Goal: Transaction & Acquisition: Purchase product/service

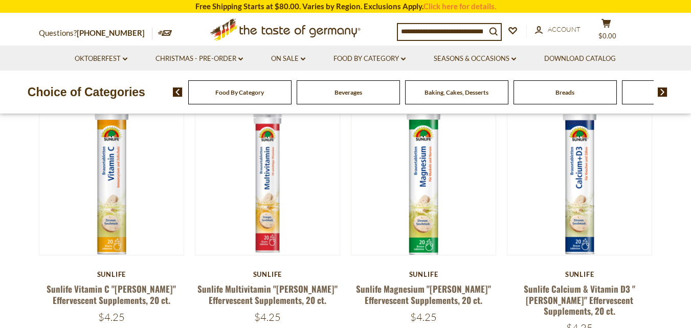
scroll to position [97, 0]
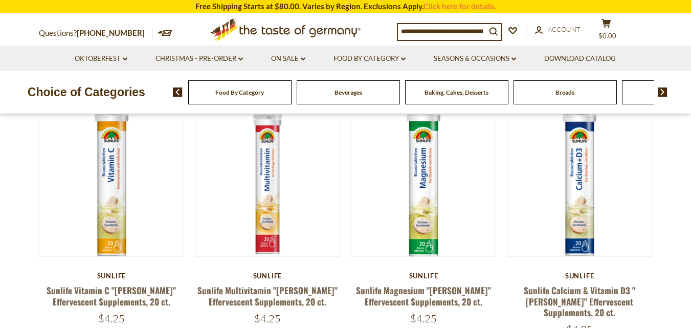
click at [583, 279] on div "Sunlife" at bounding box center [580, 275] width 146 height 8
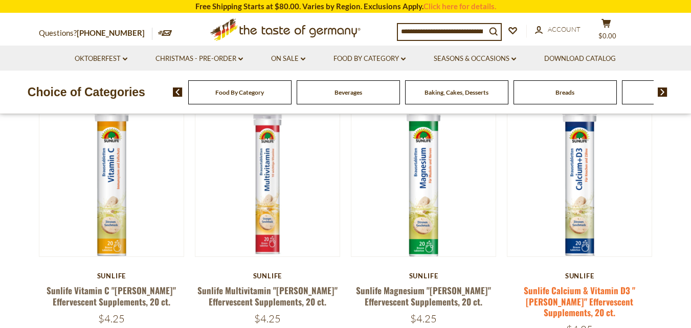
click at [584, 292] on link "Sunlife Calcium & Vitamin D3 "[PERSON_NAME]" Effervescent Supplements, 20 ct." at bounding box center [578, 301] width 111 height 35
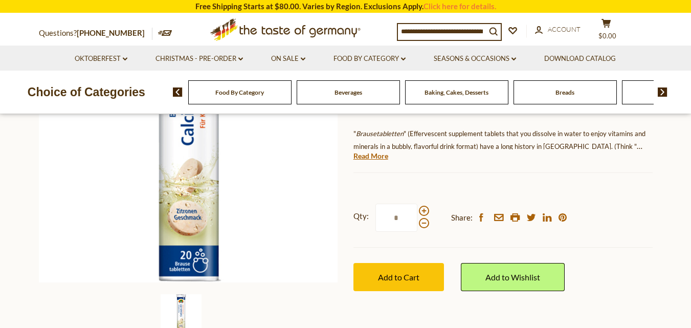
scroll to position [151, 0]
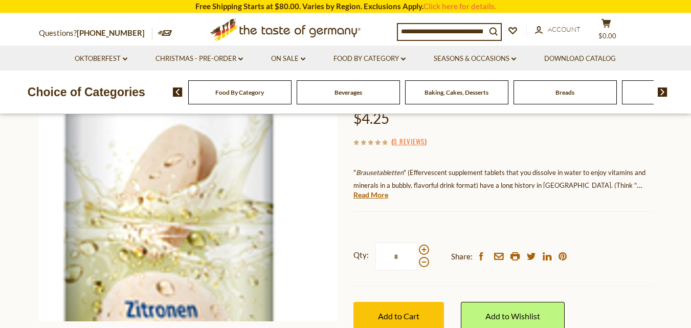
click at [196, 226] on img at bounding box center [188, 171] width 299 height 299
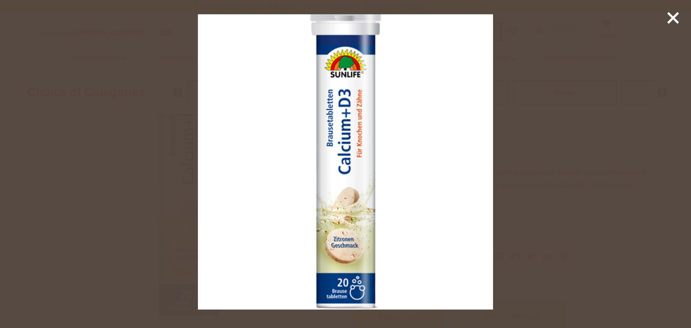
click at [562, 140] on div at bounding box center [345, 164] width 691 height 328
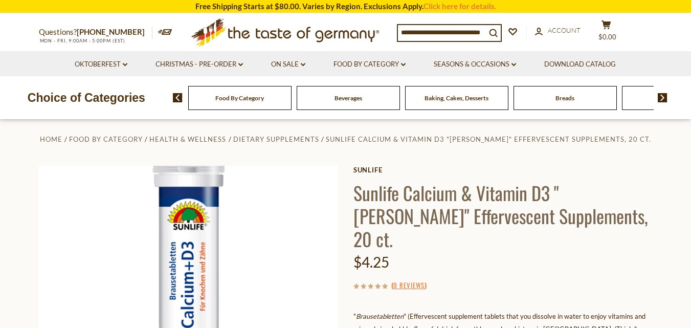
scroll to position [0, 0]
